Goal: Book appointment/travel/reservation

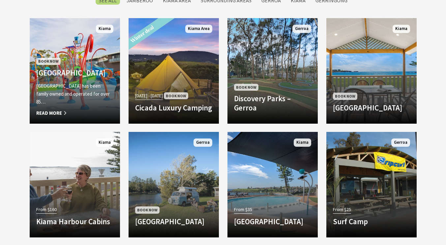
scroll to position [567, 0]
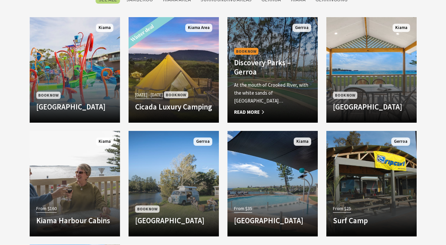
click at [262, 64] on h4 "Discovery Parks – Gerroa" at bounding box center [272, 67] width 77 height 18
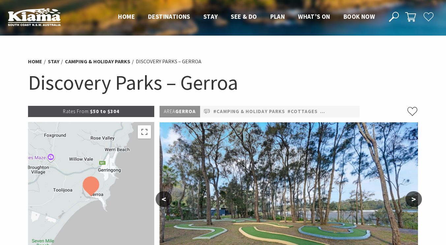
select select "3"
select select "2"
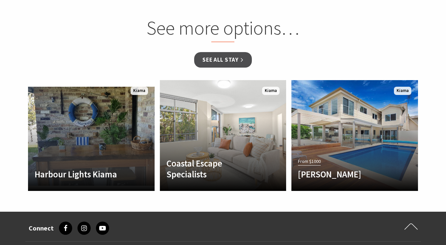
scroll to position [685, 0]
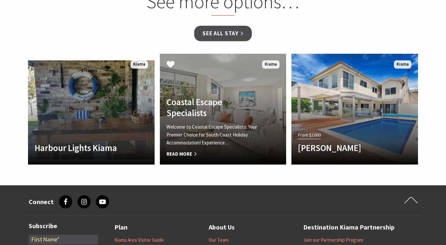
drag, startPoint x: 0, startPoint y: 0, endPoint x: 262, endPoint y: 64, distance: 269.4
click at [262, 64] on link "Another Image Used Coastal Escape Specialists Welcome to Coastal Escape Special…" at bounding box center [223, 109] width 127 height 111
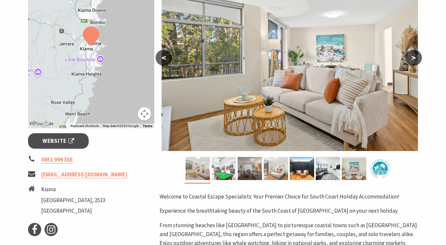
scroll to position [158, 0]
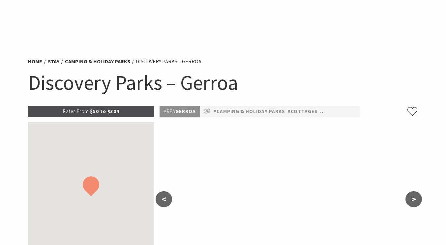
scroll to position [583, 0]
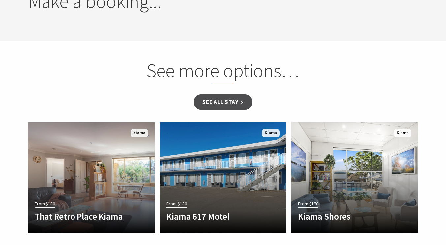
select select "3"
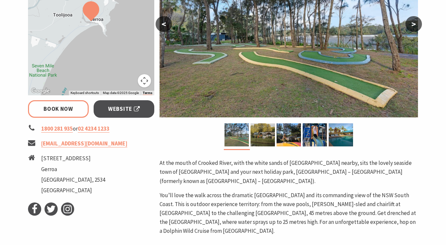
scroll to position [176, 0]
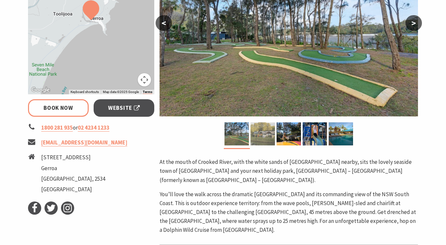
click at [265, 130] on img at bounding box center [262, 133] width 24 height 23
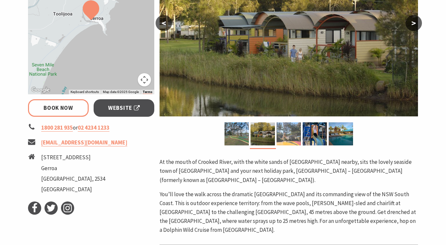
click at [283, 132] on img at bounding box center [288, 133] width 24 height 23
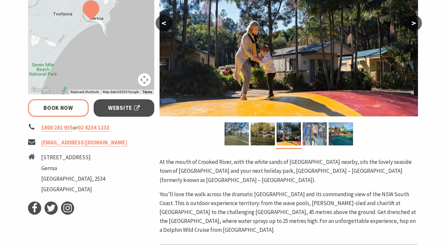
click at [316, 137] on img at bounding box center [314, 133] width 24 height 23
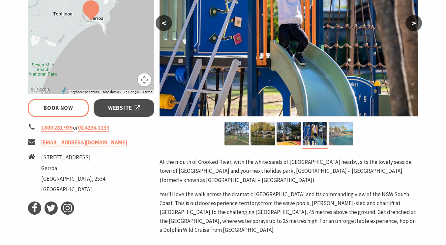
click at [334, 137] on img at bounding box center [341, 133] width 24 height 23
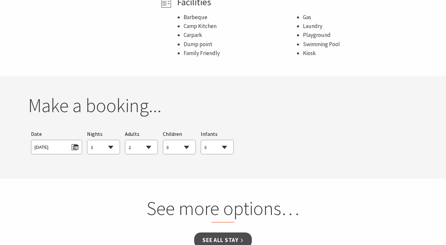
scroll to position [492, 0]
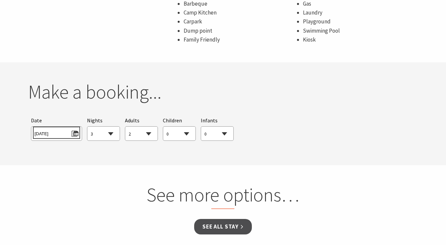
click at [70, 128] on span "[DATE]" at bounding box center [57, 132] width 44 height 9
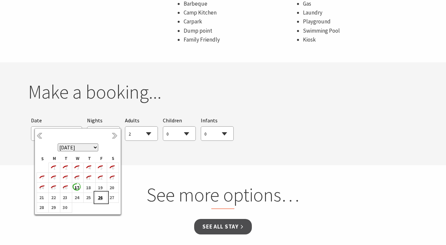
click at [97, 199] on b "26" at bounding box center [100, 197] width 9 height 9
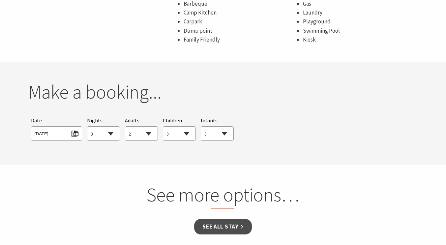
click at [148, 127] on select "0 1 2 3 4 5 6 7 8 9 10 11 12 13 14 15 16 17 18 19 20 21 22 23 24 25 26 27 28 29…" at bounding box center [141, 134] width 32 height 14
select select "4"
click at [125, 127] on select "0 1 2 3 4 5 6 7 8 9 10 11 12 13 14 15 16 17 18 19 20 21 22 23 24 25 26 27 28 29…" at bounding box center [141, 134] width 32 height 14
click at [187, 127] on select "0 1 2 3 4 5 6 7 8 9 10 11 12 13 14 15 16 17 18 19 20 21 22 23 24 25 26 27 28 29…" at bounding box center [179, 134] width 32 height 14
select select "2"
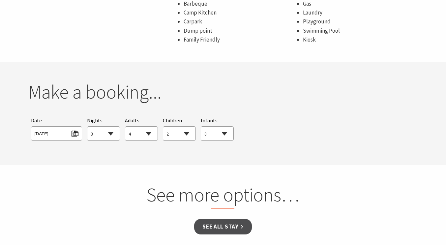
click at [163, 127] on select "0 1 2 3 4 5 6 7 8 9 10 11 12 13 14 15 16 17 18 19 20 21 22 23 24 25 26 27 28 29…" at bounding box center [179, 134] width 32 height 14
click at [150, 127] on select "0 1 2 3 4 5 6 7 8 9 10 11 12 13 14 15 16 17 18 19 20 21 22 23 24 25 26 27 28 29…" at bounding box center [141, 134] width 32 height 14
select select "3"
click at [125, 127] on select "0 1 2 3 4 5 6 7 8 9 10 11 12 13 14 15 16 17 18 19 20 21 22 23 24 25 26 27 28 29…" at bounding box center [141, 134] width 32 height 14
click at [229, 219] on link "See all Stay" at bounding box center [222, 226] width 57 height 15
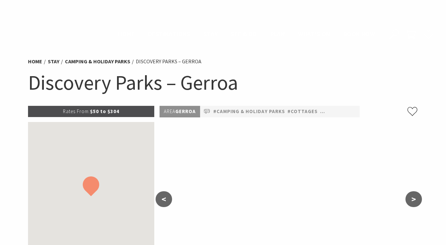
scroll to position [492, 0]
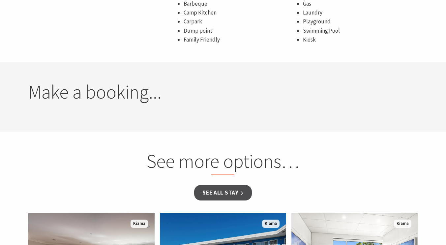
select select "3"
select select "2"
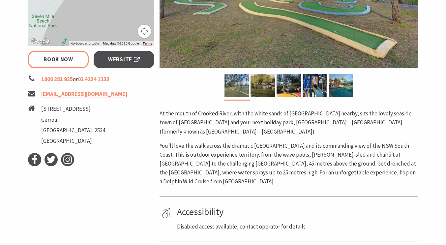
scroll to position [189, 0]
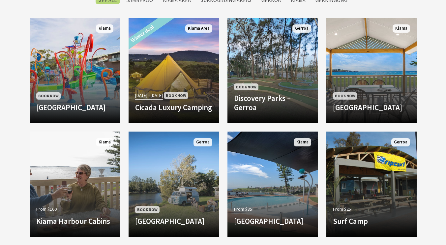
scroll to position [329, 0]
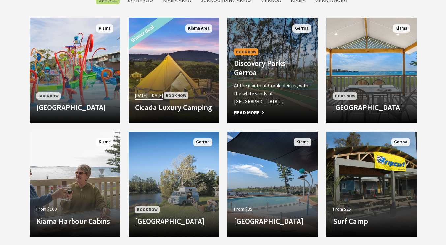
click at [275, 86] on p "At the mouth of Crooked River, with the white sands of [GEOGRAPHIC_DATA]…" at bounding box center [272, 94] width 77 height 24
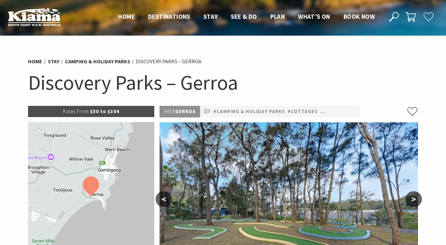
select select "3"
select select "2"
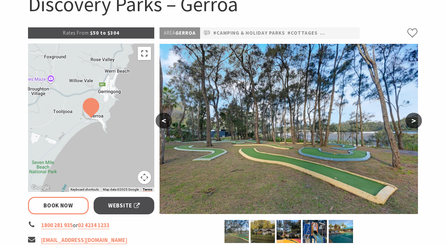
scroll to position [92, 0]
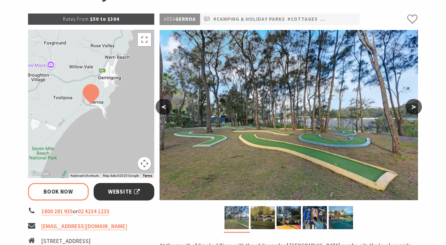
click at [118, 188] on span "Website" at bounding box center [124, 191] width 32 height 9
select select "3"
